Goal: Information Seeking & Learning: Learn about a topic

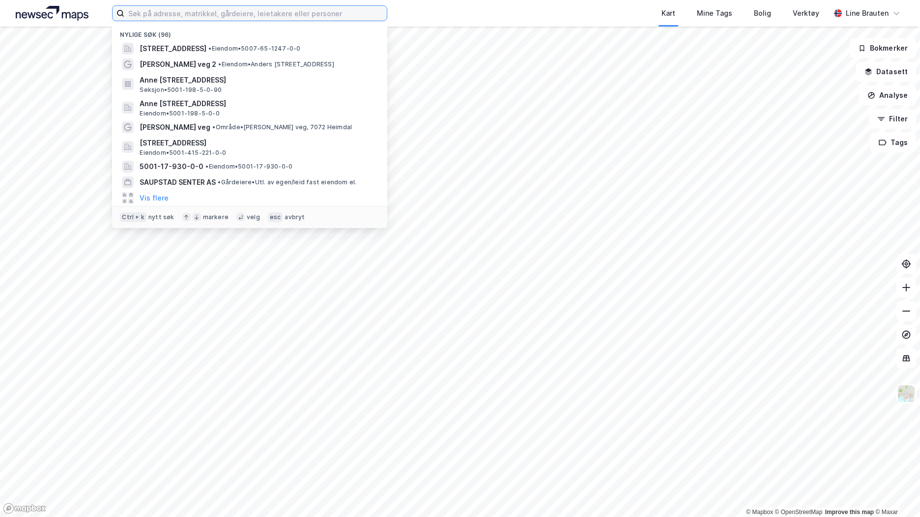
click at [331, 17] on input at bounding box center [255, 13] width 262 height 15
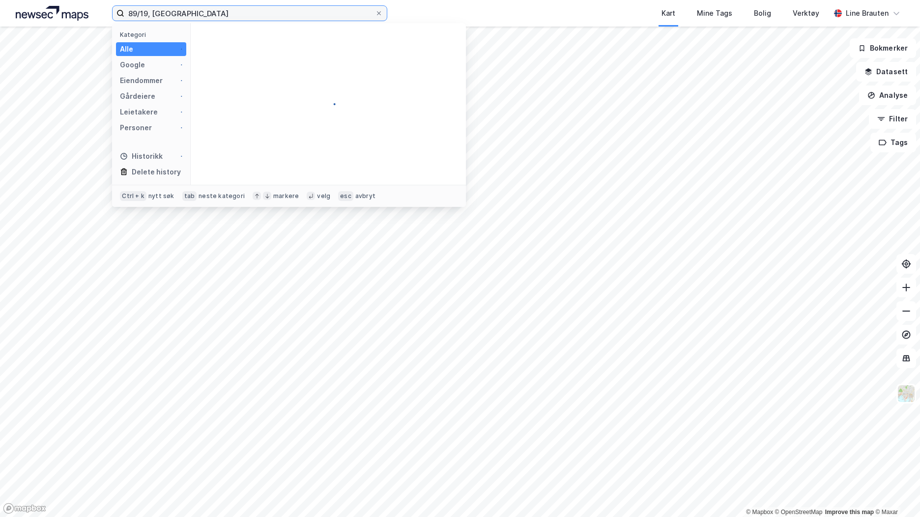
type input "89/19, [GEOGRAPHIC_DATA]"
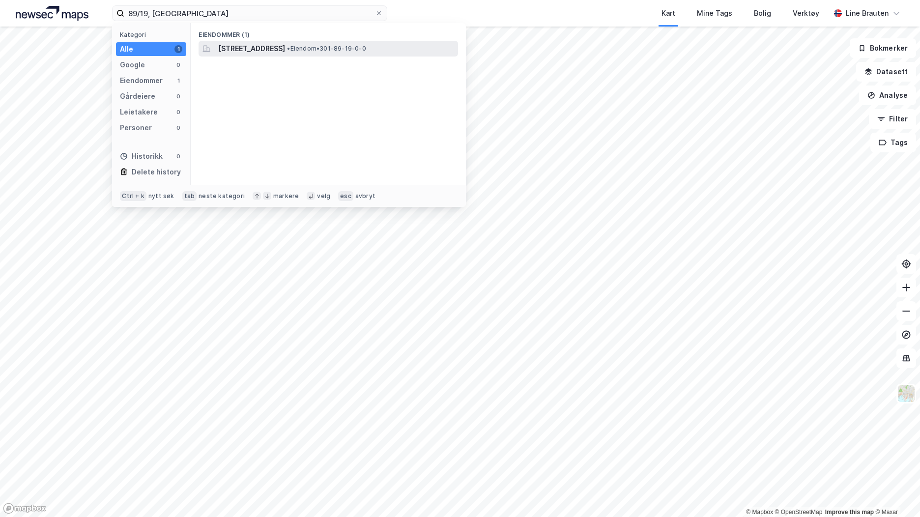
click at [285, 49] on span "[STREET_ADDRESS]" at bounding box center [251, 49] width 67 height 12
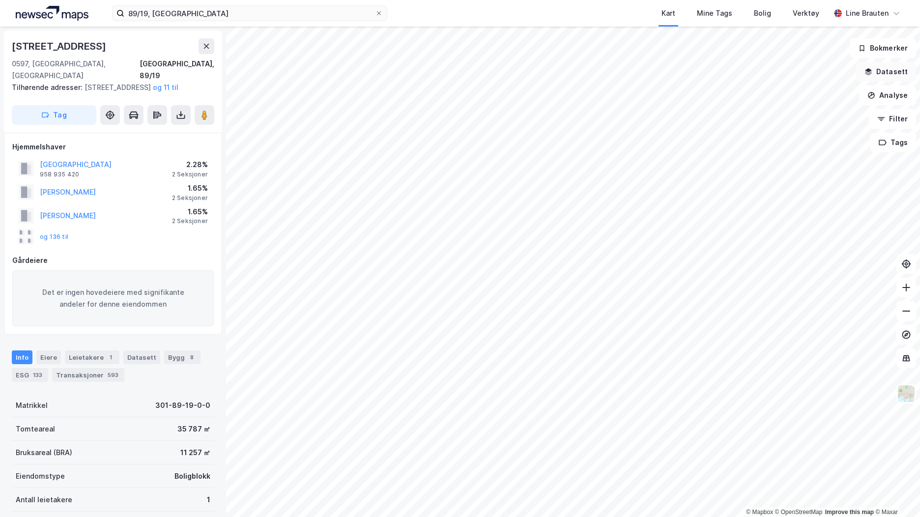
click at [891, 74] on button "Datasett" at bounding box center [886, 72] width 60 height 20
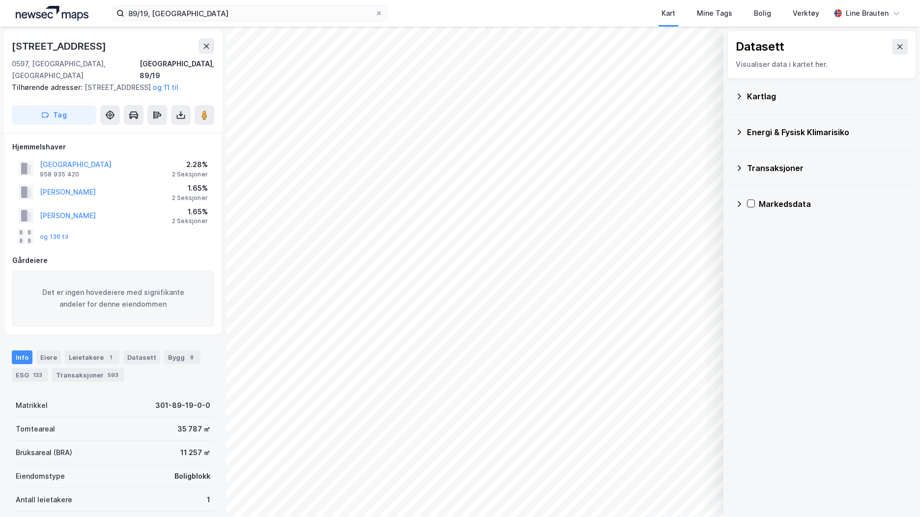
click at [744, 95] on div "Kartlag" at bounding box center [821, 96] width 173 height 24
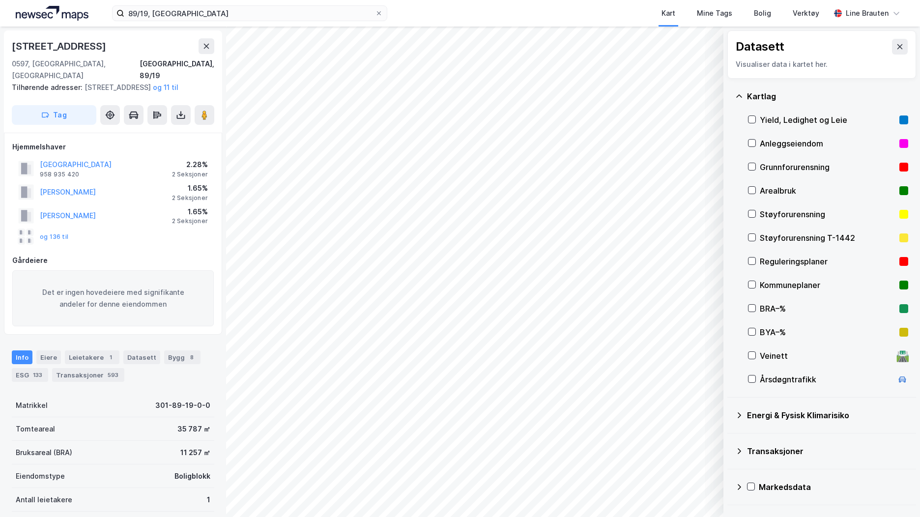
click at [757, 265] on div "Reguleringsplaner" at bounding box center [828, 262] width 160 height 24
click at [752, 280] on div "Kommuneplaner" at bounding box center [828, 285] width 160 height 24
click at [0, 0] on button "og 136 til" at bounding box center [0, 0] width 0 height 0
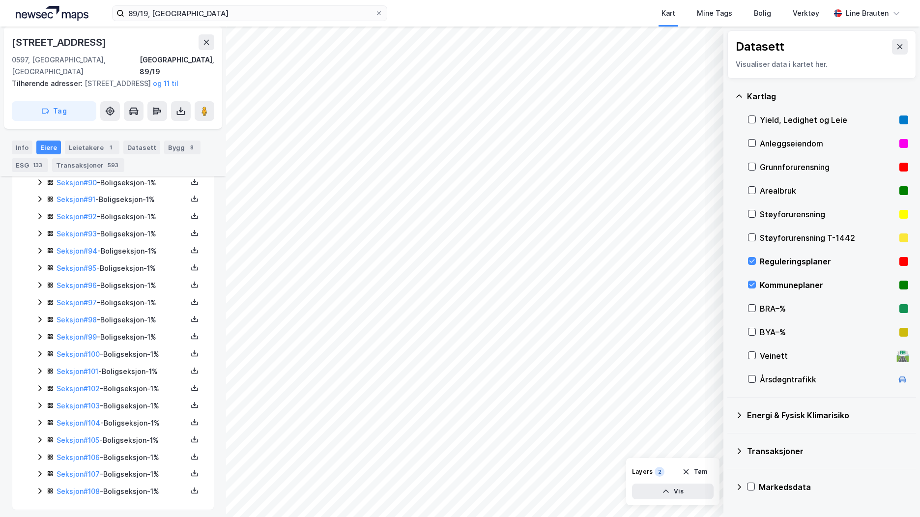
scroll to position [1809, 0]
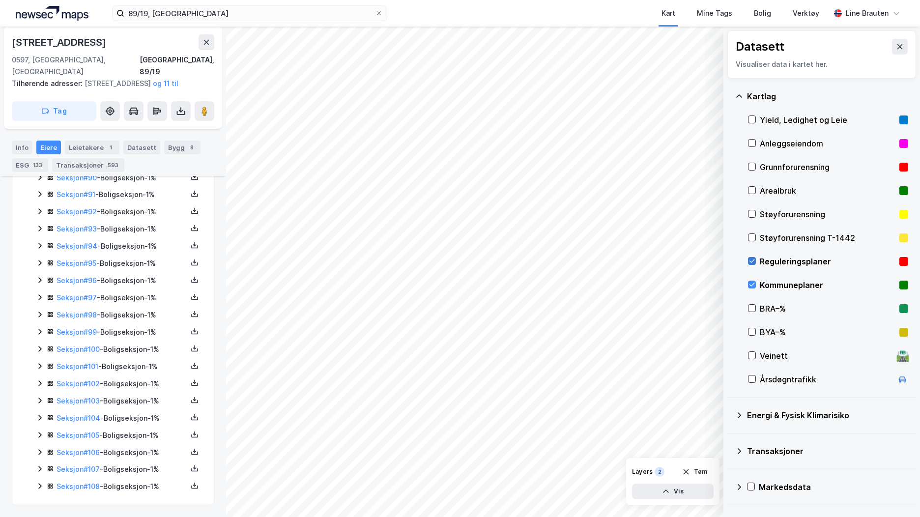
click at [750, 262] on icon at bounding box center [751, 260] width 7 height 7
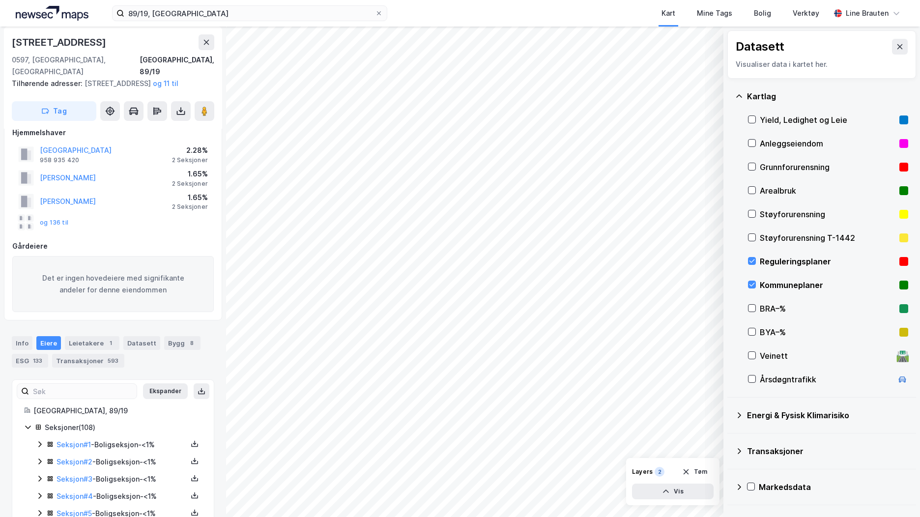
scroll to position [0, 0]
